Goal: Check status: Check status

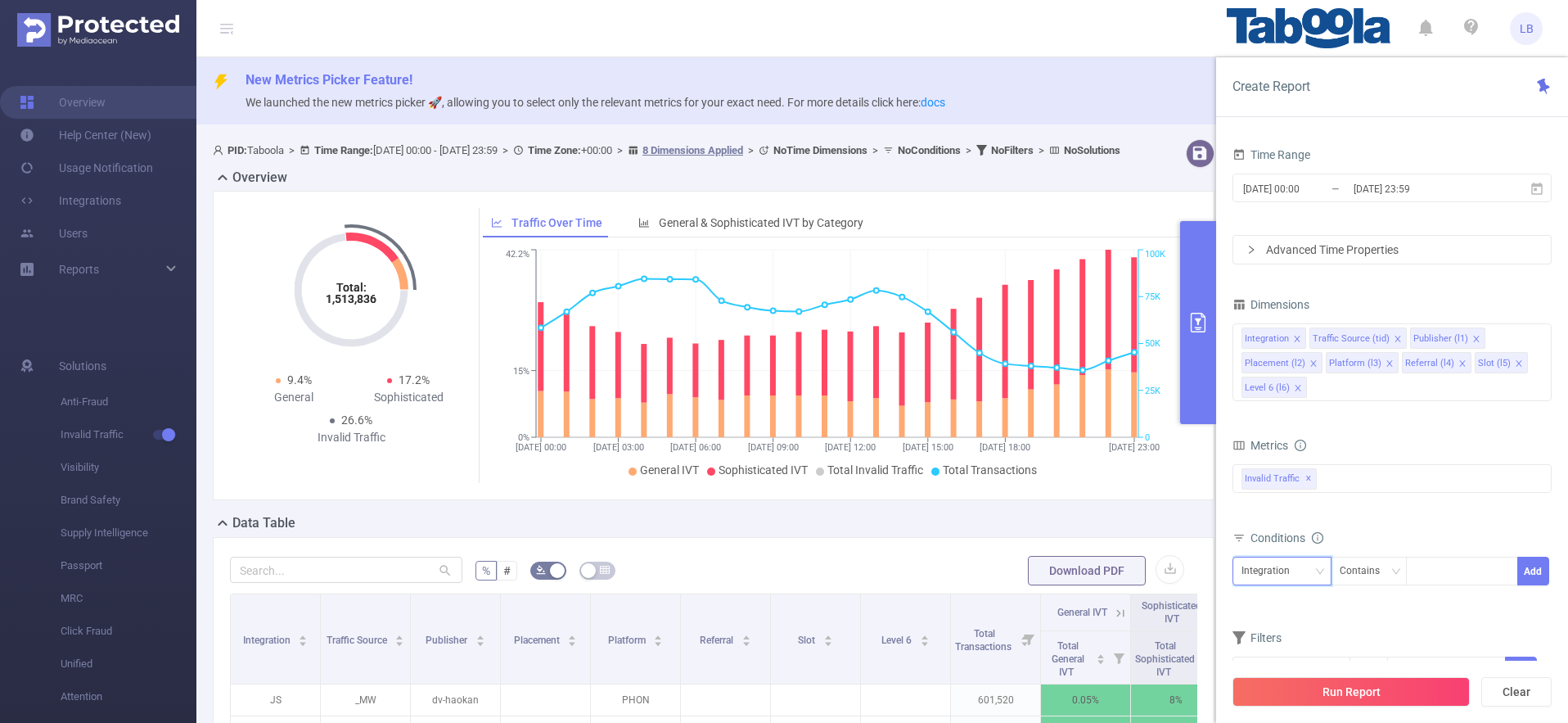
click at [1291, 577] on div "Integration" at bounding box center [1271, 570] width 59 height 27
click at [1273, 412] on li "Publisher (l1)" at bounding box center [1289, 409] width 113 height 26
click at [1462, 564] on div at bounding box center [1462, 570] width 94 height 27
paste input "krishplayschool-jrdiagnosticsin"
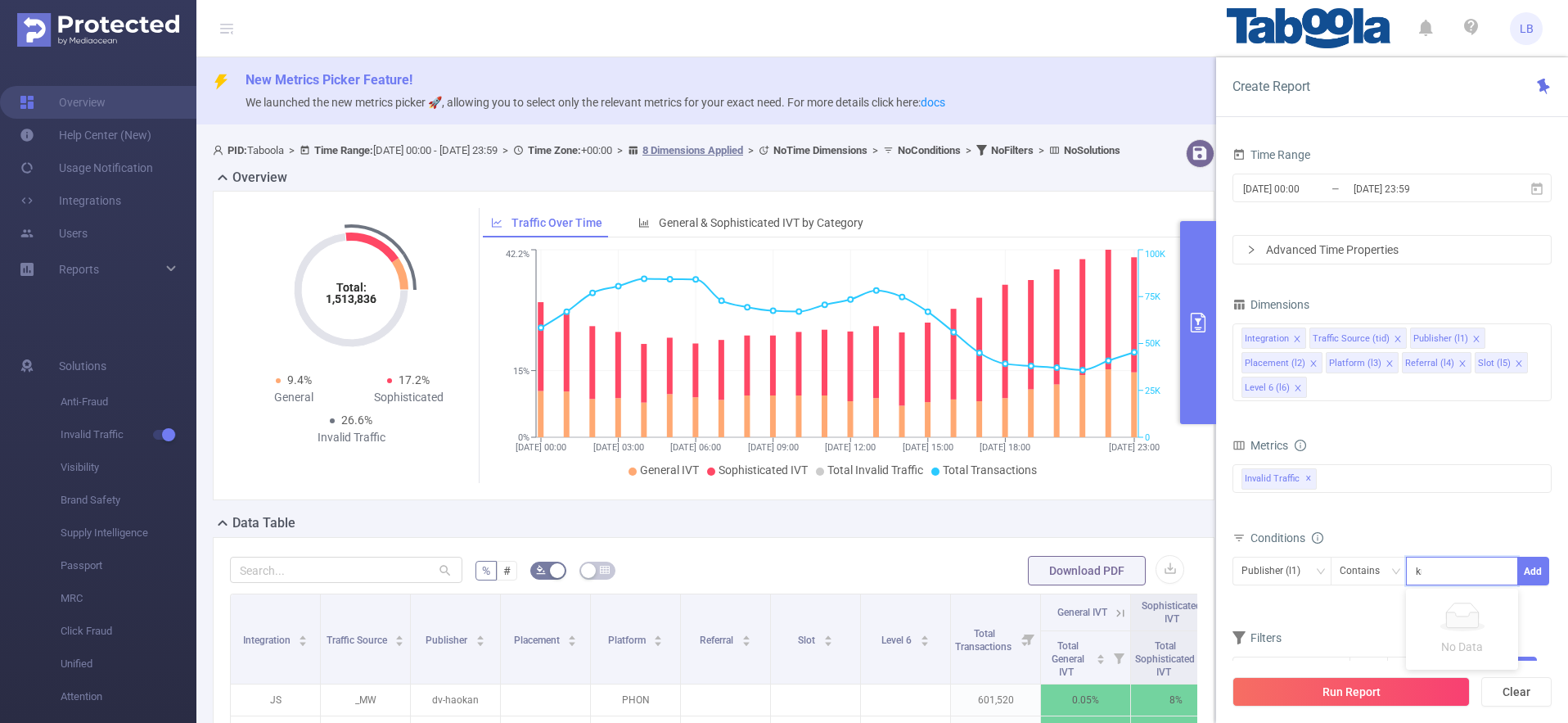
scroll to position [0, 43]
type input "krishplayschool-jrdiagnosticsin"
click at [1534, 572] on button "Add" at bounding box center [1533, 570] width 32 height 29
click at [1314, 364] on icon "icon: close" at bounding box center [1314, 363] width 6 height 6
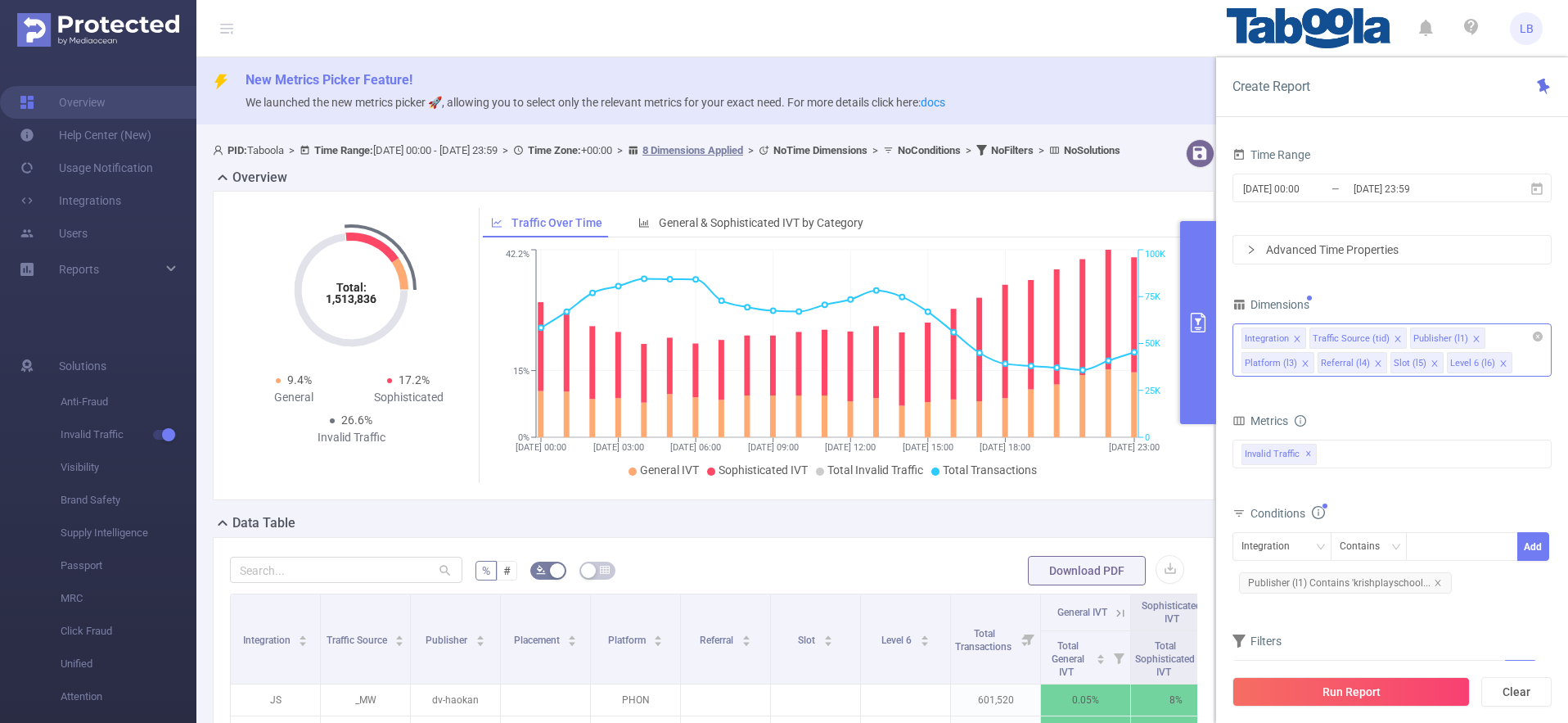
click at [1302, 362] on icon "icon: close" at bounding box center [1306, 363] width 8 height 8
click at [1394, 339] on icon "icon: close" at bounding box center [1398, 339] width 8 height 8
click at [1445, 338] on icon "icon: close" at bounding box center [1448, 339] width 6 height 6
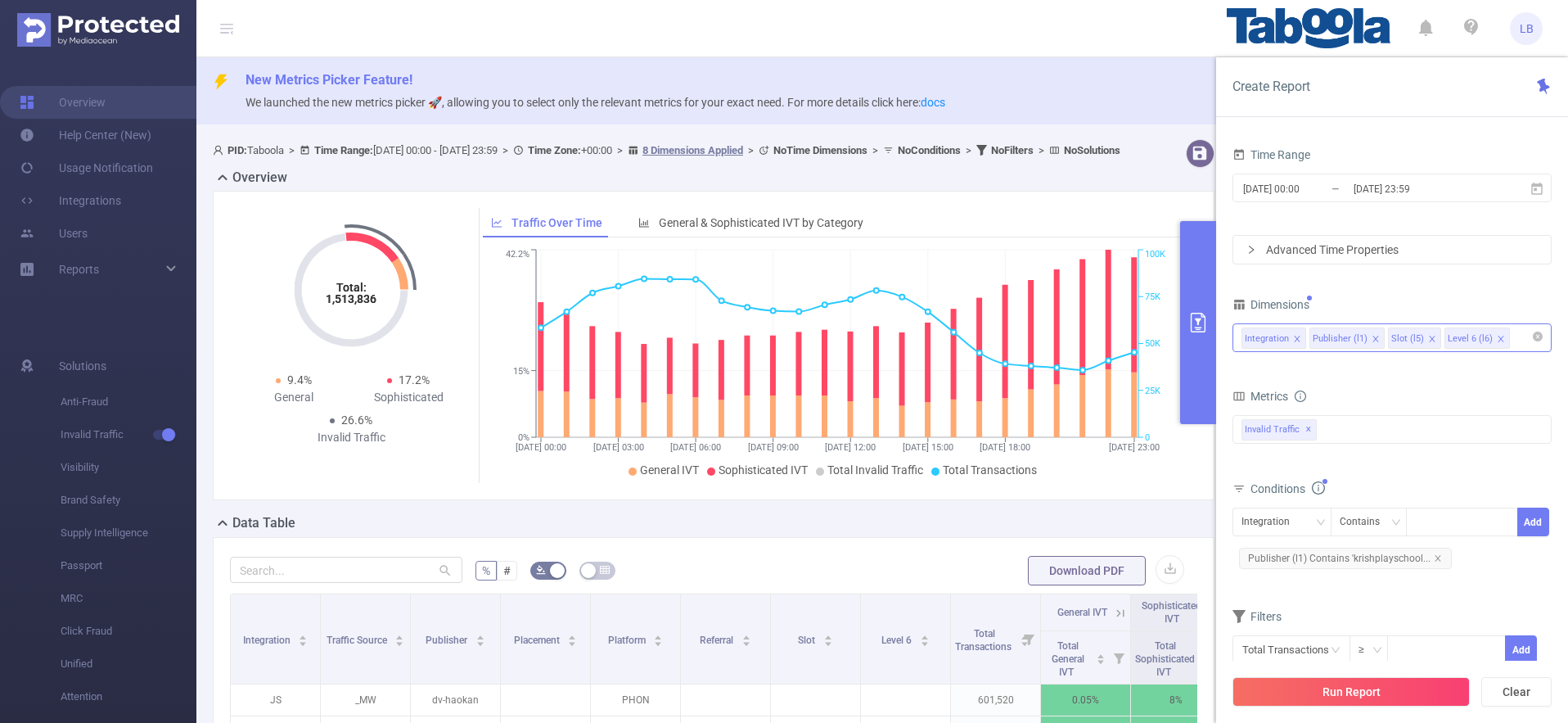
click at [1429, 338] on icon "icon: close" at bounding box center [1432, 339] width 6 height 6
click at [1417, 391] on div "Metrics" at bounding box center [1392, 398] width 319 height 27
click at [1339, 197] on input "[DATE] 00:00" at bounding box center [1308, 188] width 133 height 22
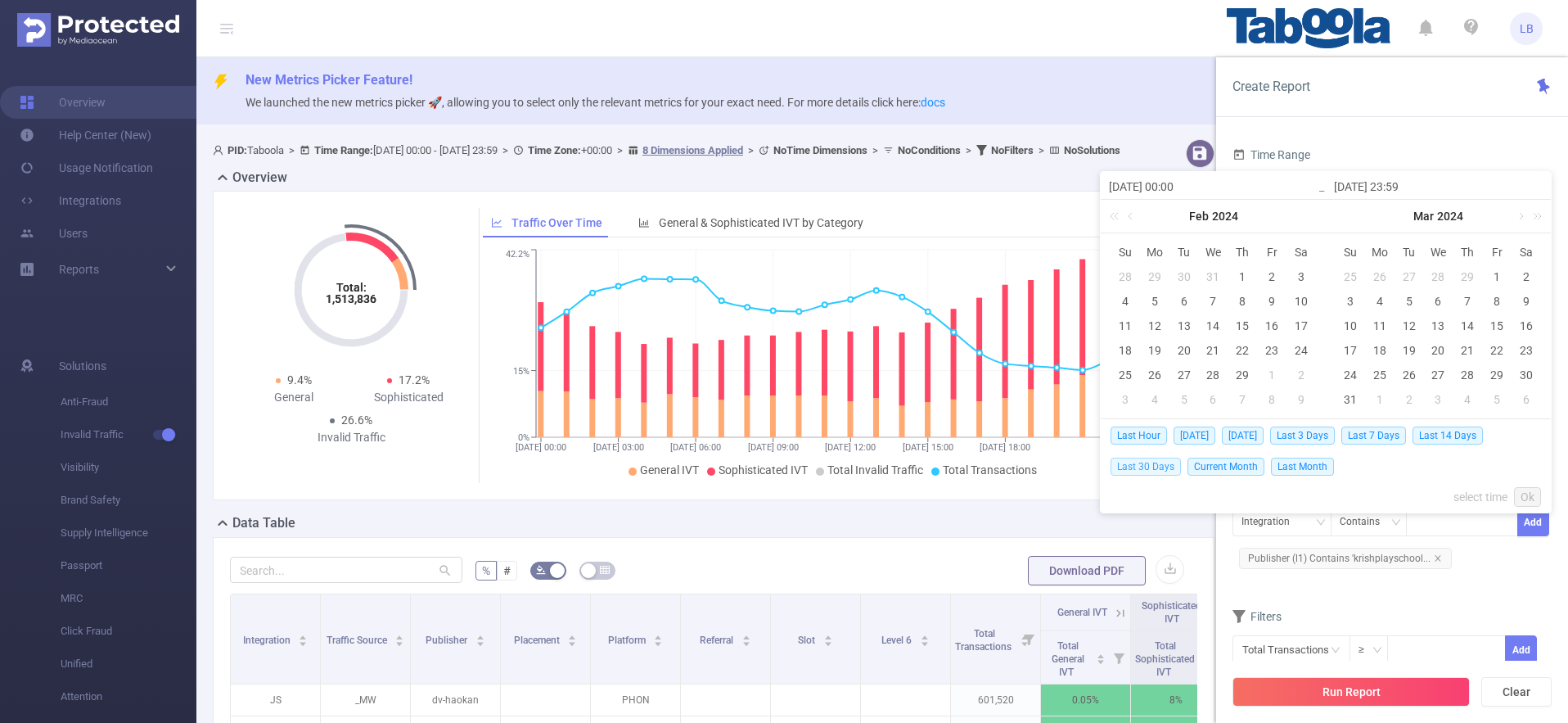
click at [1135, 467] on span "Last 30 Days" at bounding box center [1145, 466] width 70 height 18
type input "[DATE] 00:00"
type input "[DATE] 23:59"
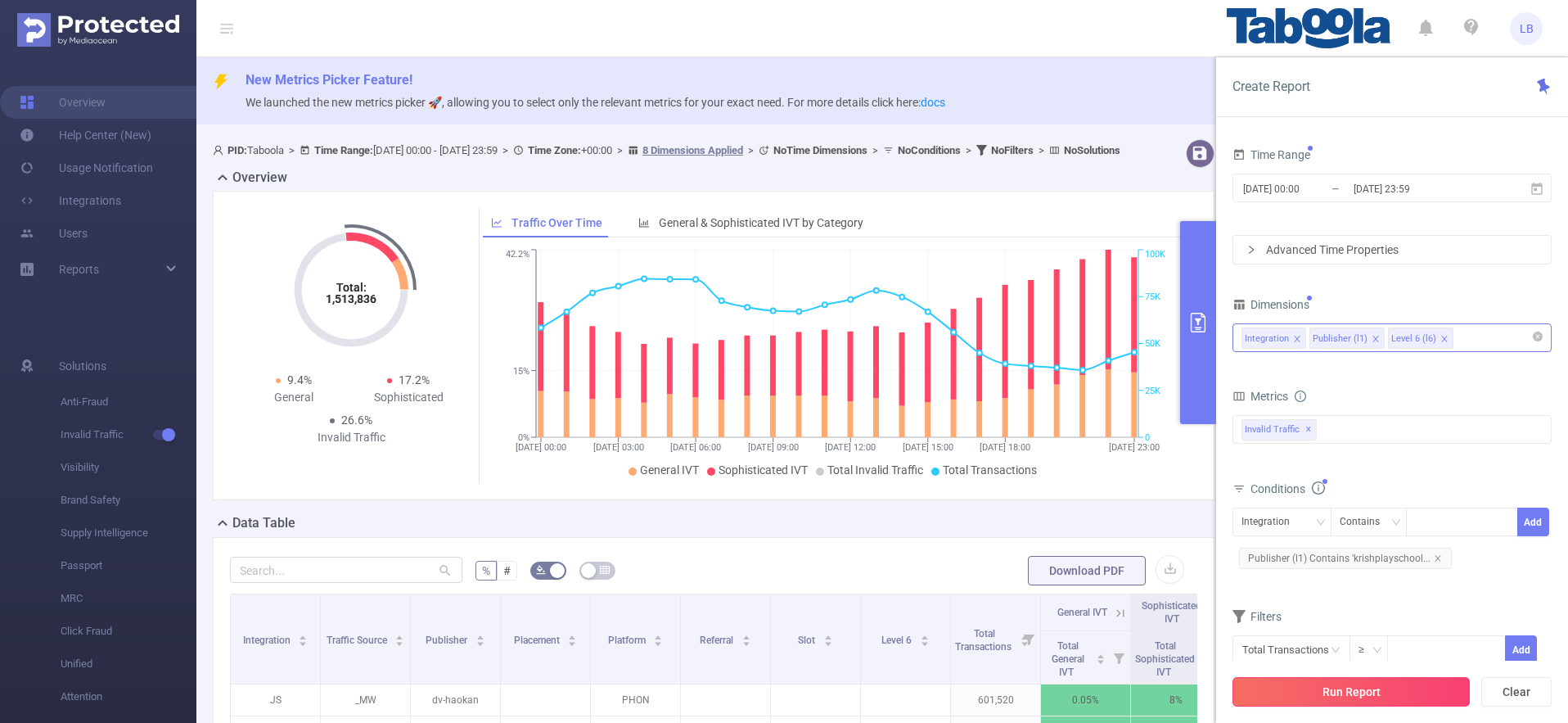
click at [1378, 698] on button "Run Report" at bounding box center [1351, 692] width 238 height 30
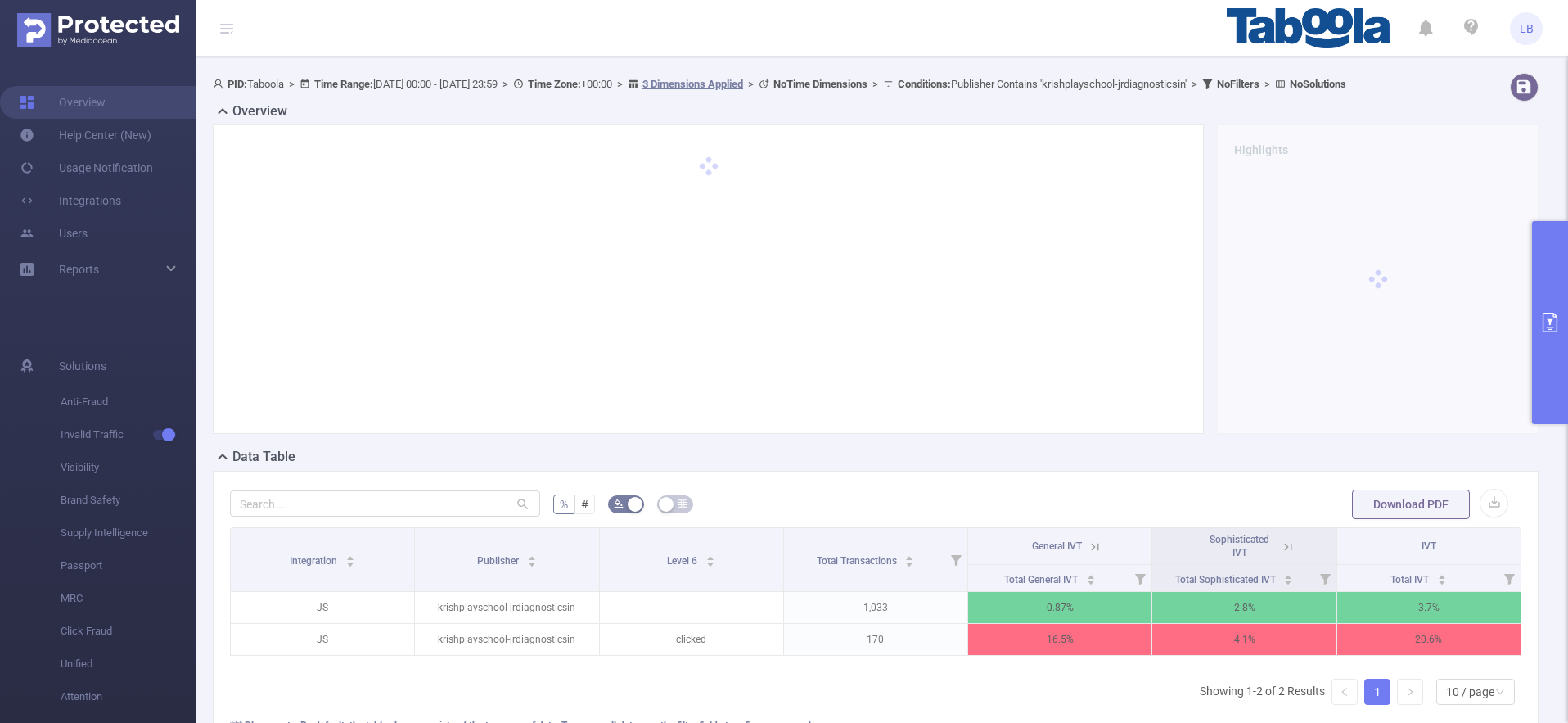
scroll to position [78, 0]
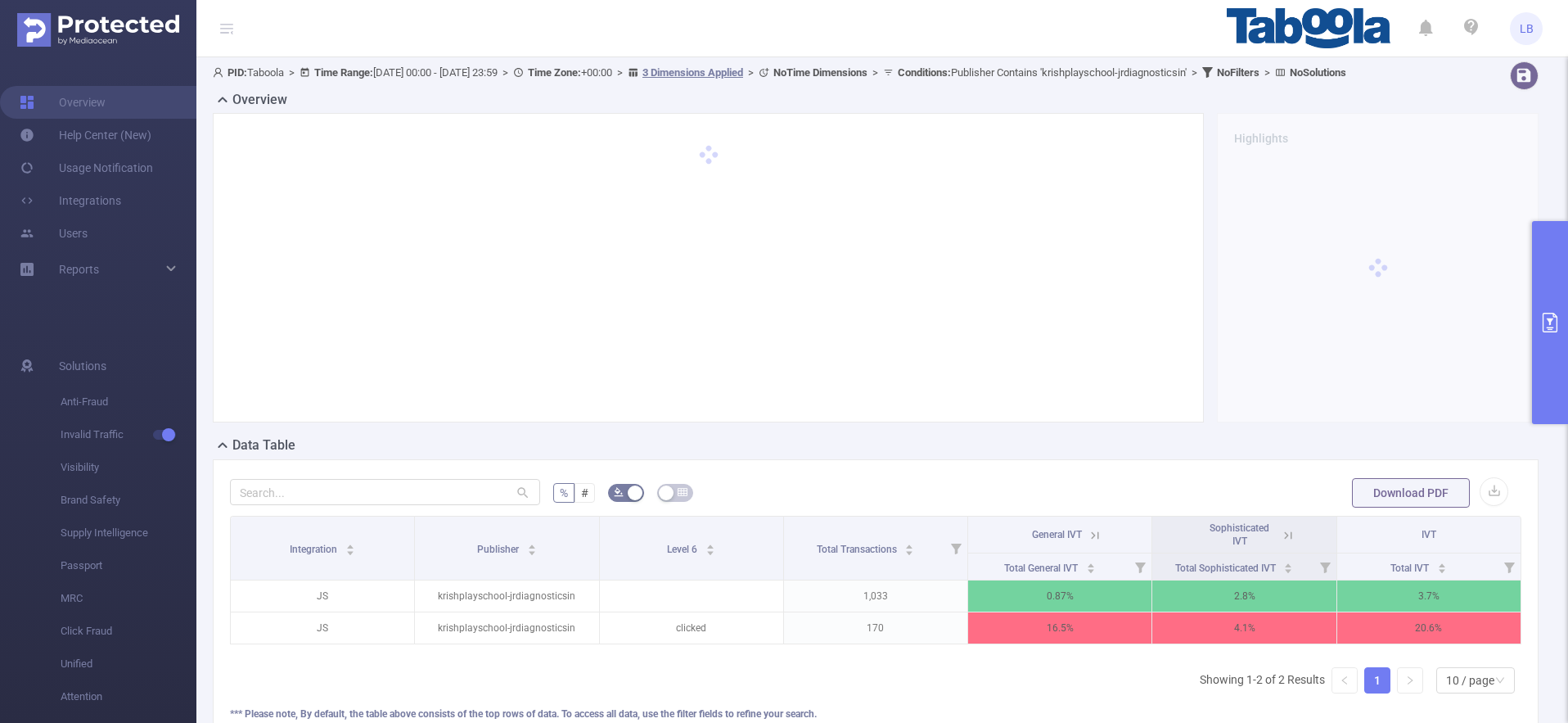
click at [1095, 543] on icon at bounding box center [1095, 535] width 15 height 15
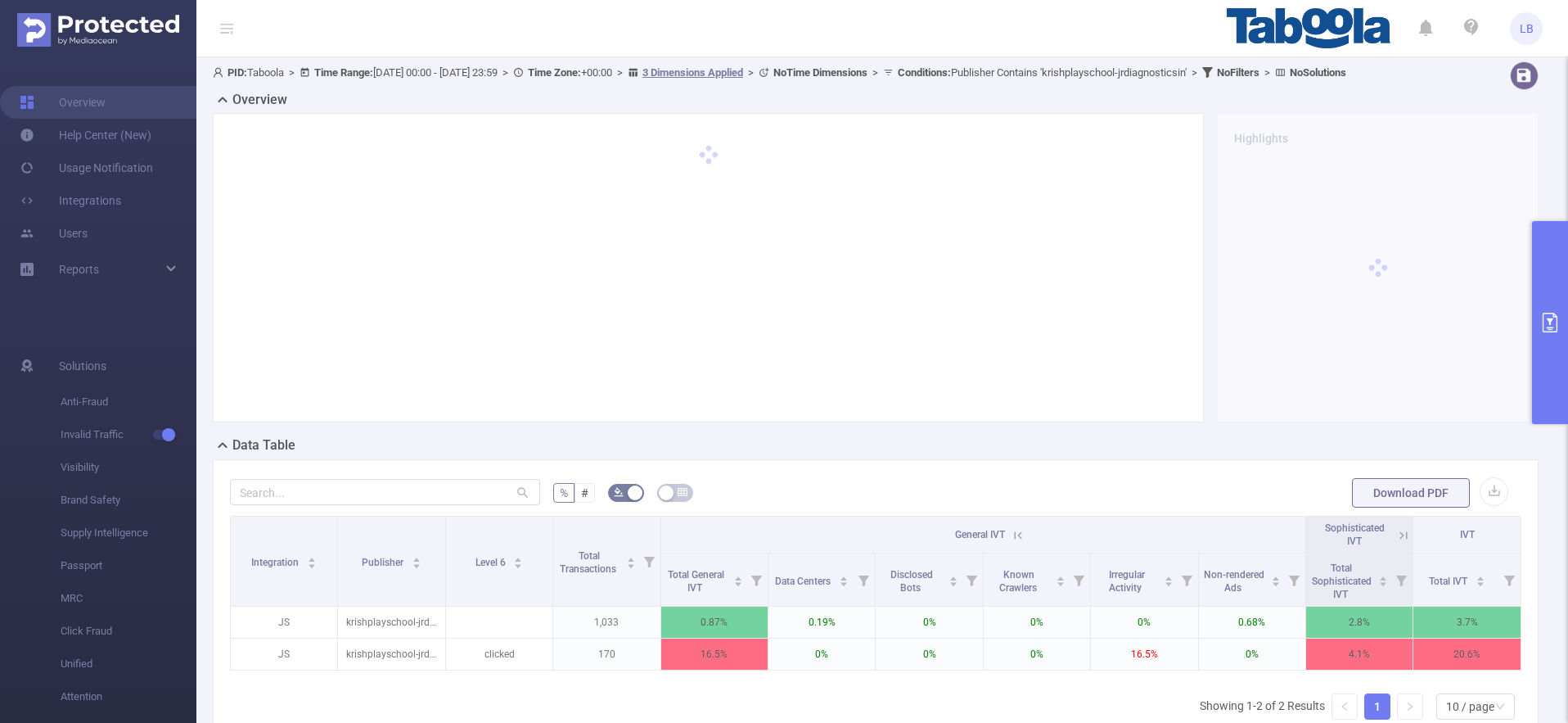
click at [1028, 550] on th "General IVT" at bounding box center [984, 535] width 645 height 37
click at [1403, 539] on icon at bounding box center [1403, 535] width 7 height 7
